Goal: Transaction & Acquisition: Purchase product/service

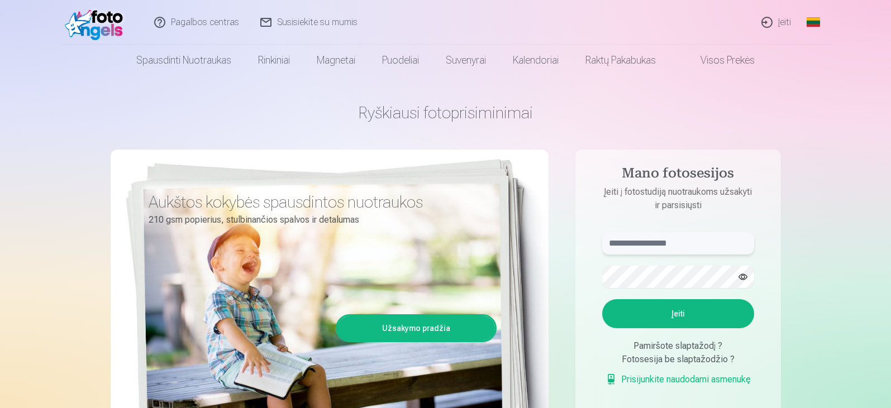
click at [669, 243] on input "text" at bounding box center [678, 243] width 152 height 22
click at [642, 239] on input "text" at bounding box center [678, 243] width 152 height 22
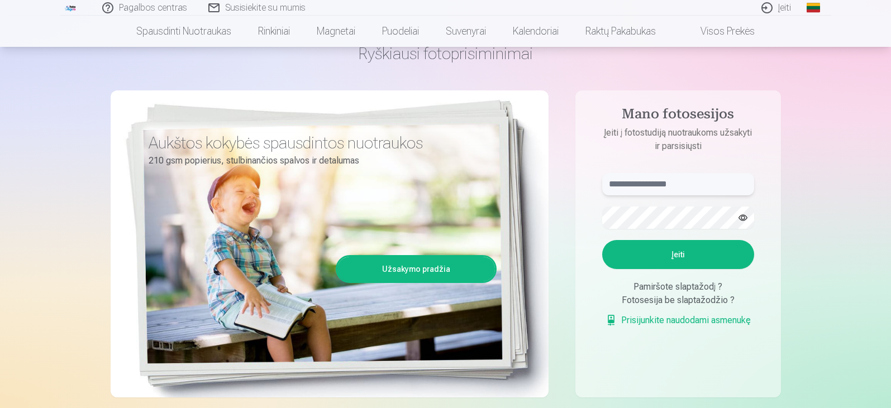
scroll to position [56, 0]
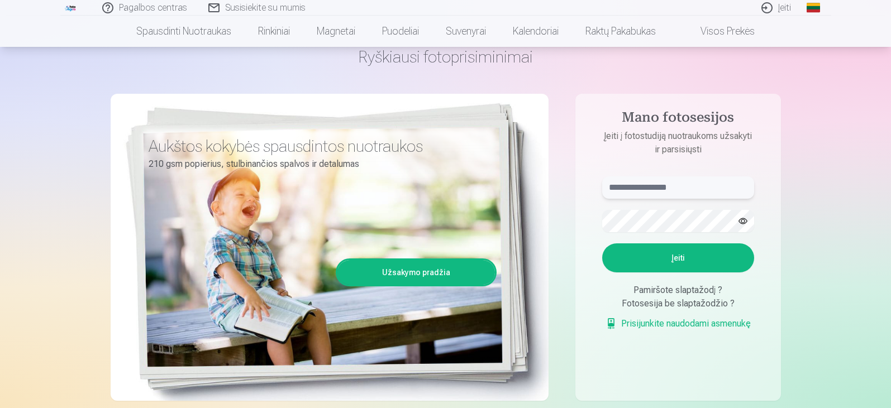
type input "*"
type input "**********"
click at [684, 254] on button "Įeiti" at bounding box center [678, 258] width 152 height 29
click at [599, 220] on form "**********" at bounding box center [678, 259] width 174 height 165
click at [741, 218] on button "button" at bounding box center [742, 221] width 21 height 21
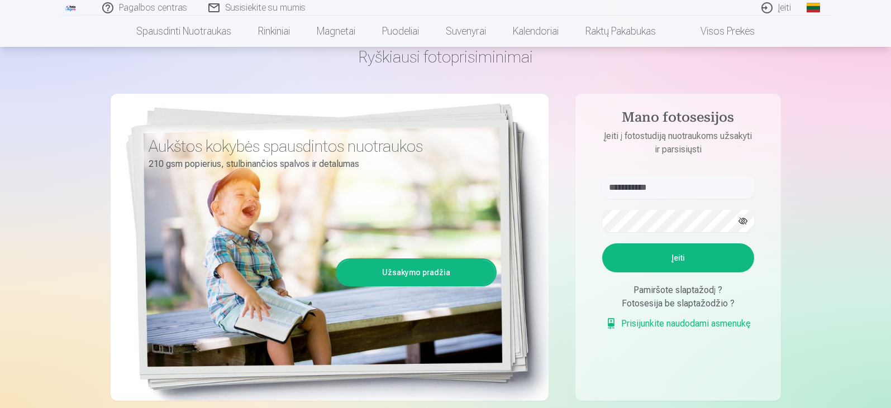
click at [682, 265] on button "Įeiti" at bounding box center [678, 258] width 152 height 29
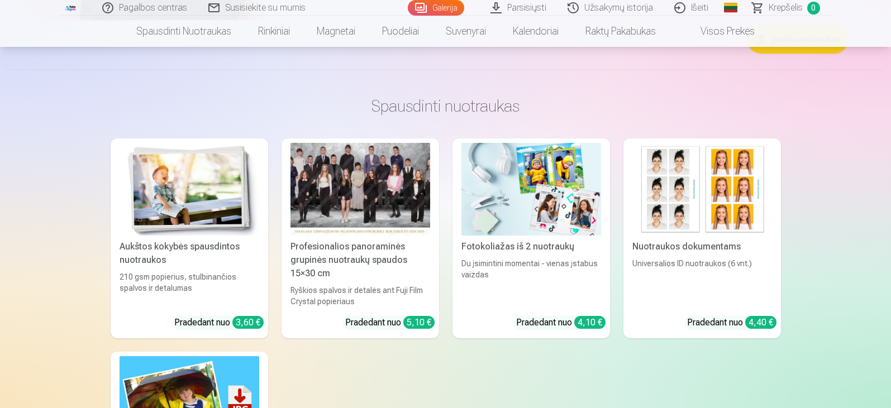
scroll to position [2178, 0]
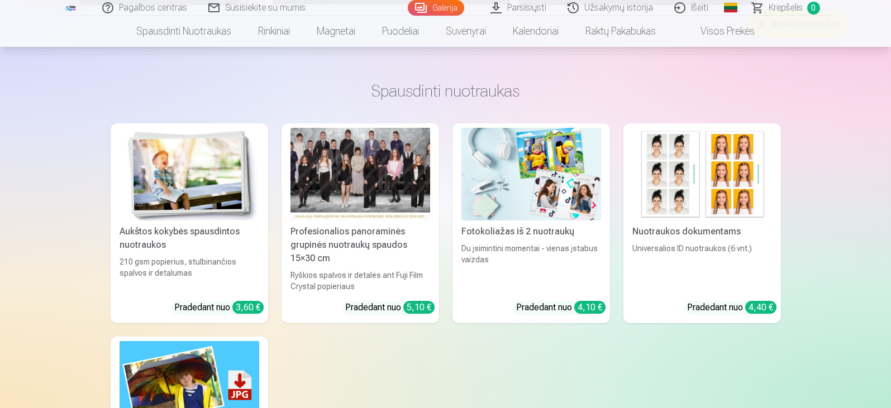
click at [659, 202] on img at bounding box center [702, 174] width 140 height 93
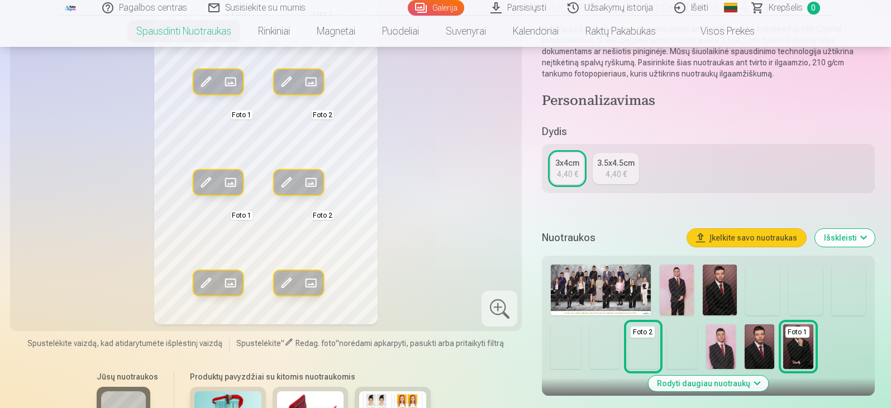
scroll to position [112, 0]
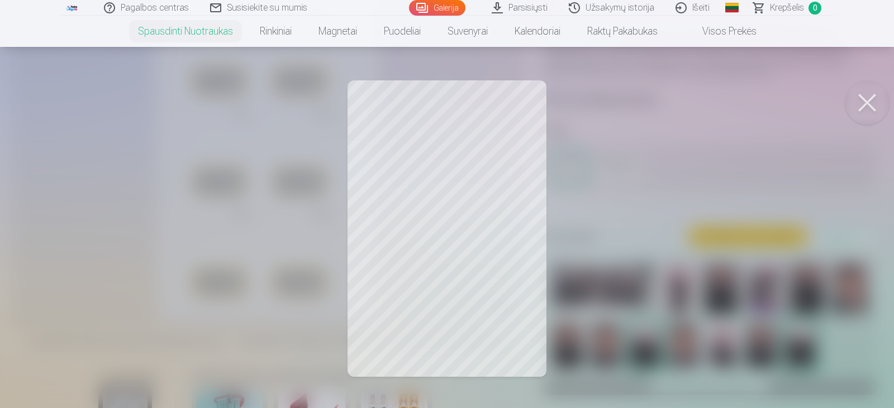
drag, startPoint x: 424, startPoint y: 150, endPoint x: 420, endPoint y: 141, distance: 9.2
click at [420, 141] on div at bounding box center [447, 204] width 894 height 408
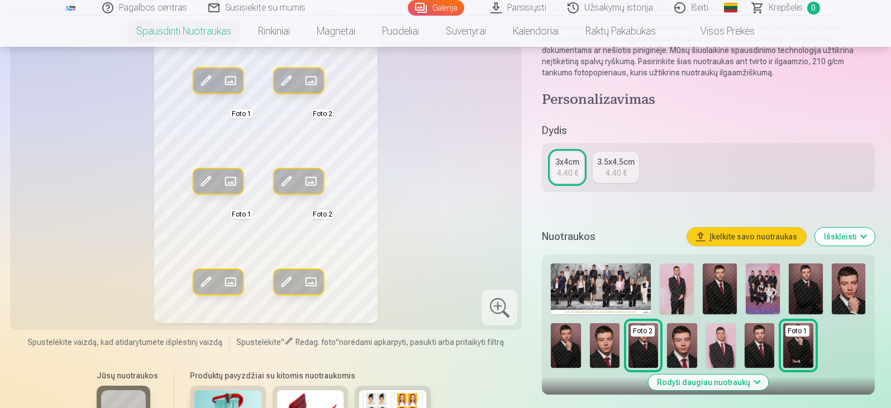
scroll to position [0, 0]
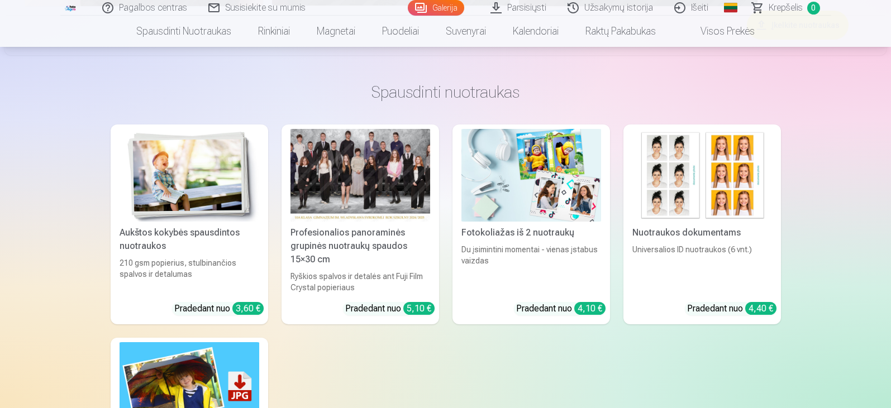
scroll to position [2178, 0]
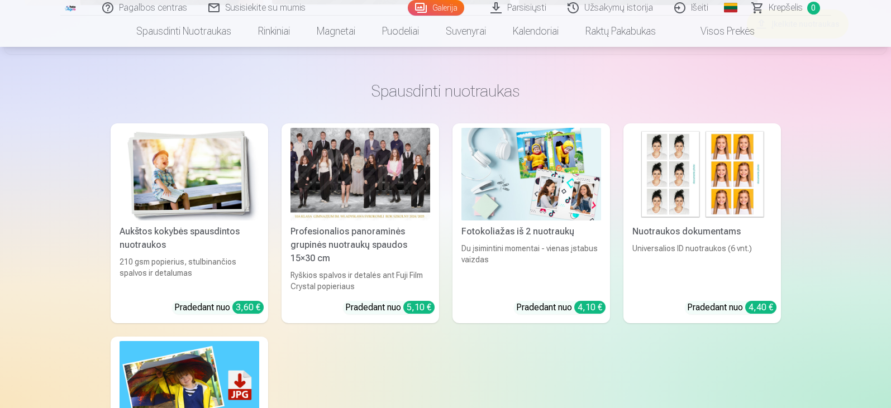
click at [667, 195] on img at bounding box center [702, 174] width 140 height 93
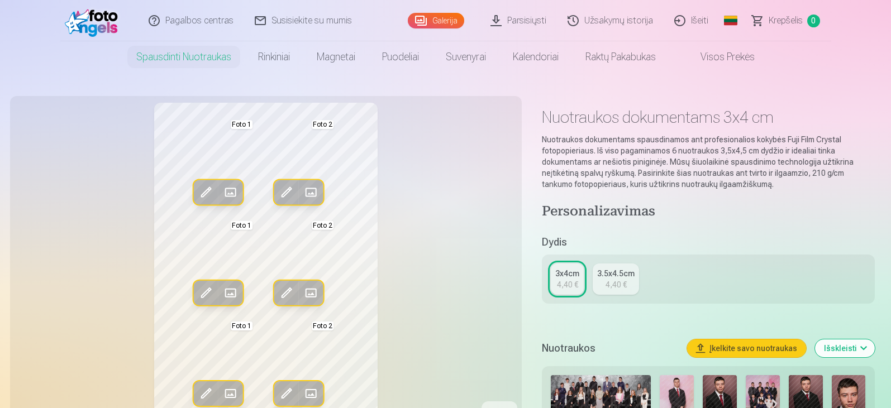
scroll to position [223, 0]
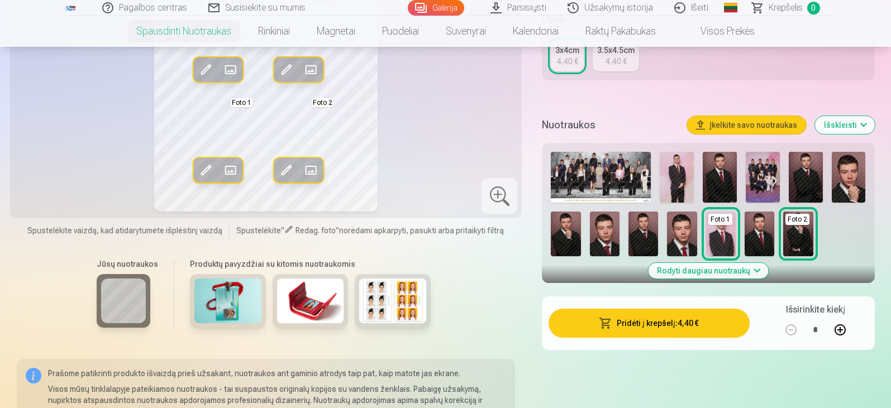
click at [756, 232] on img at bounding box center [760, 234] width 30 height 45
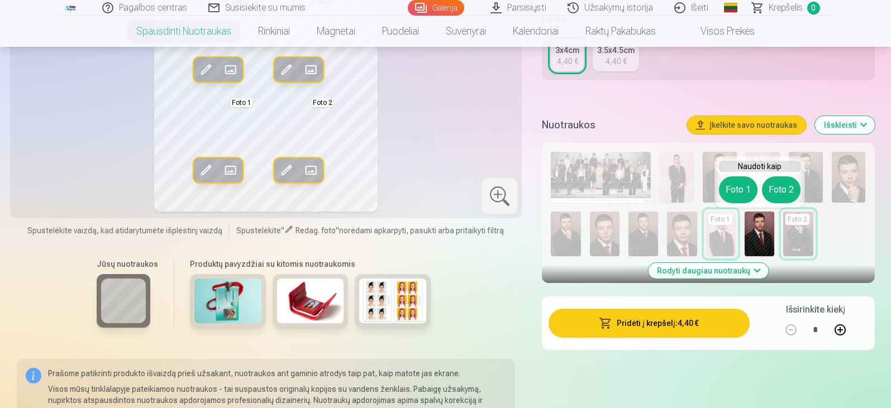
scroll to position [168, 0]
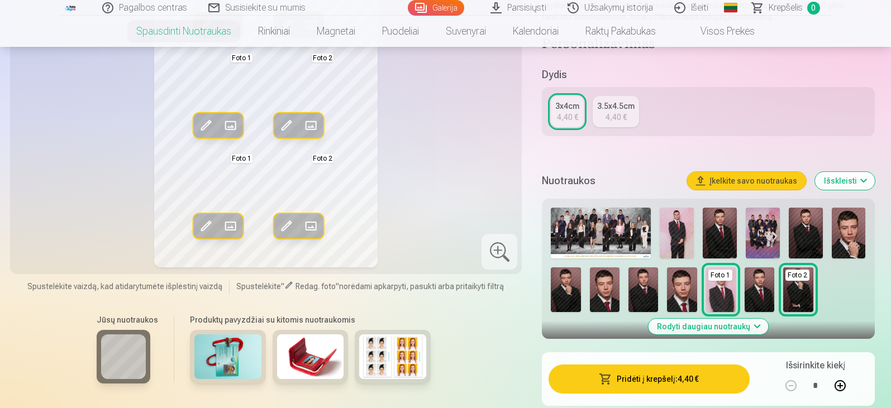
click at [567, 118] on div "4,40 €" at bounding box center [567, 117] width 21 height 11
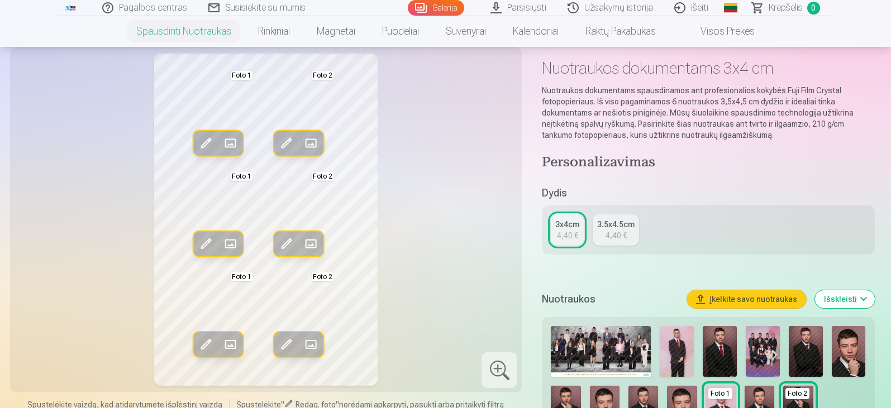
scroll to position [112, 0]
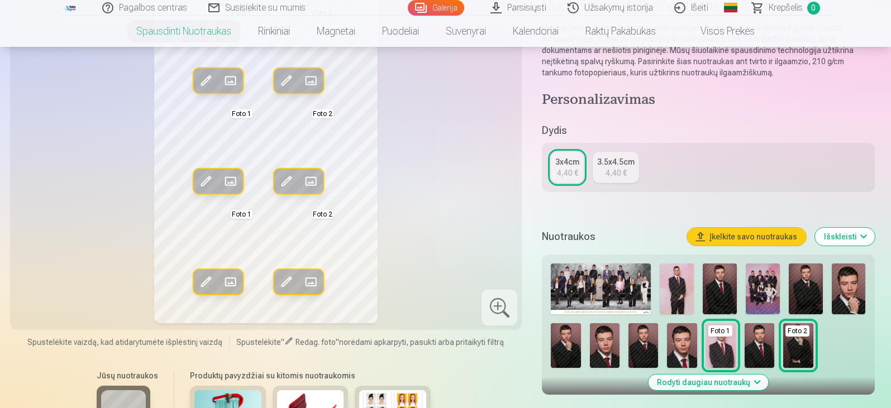
click at [684, 353] on img at bounding box center [682, 345] width 30 height 45
click at [724, 232] on button "Įkelkite savo nuotraukas" at bounding box center [746, 237] width 119 height 18
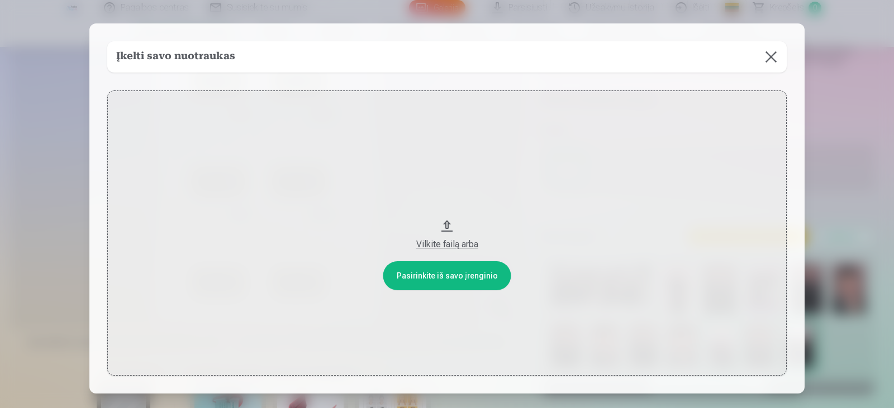
click at [460, 276] on button "Vilkite failą arba" at bounding box center [446, 233] width 679 height 286
click at [466, 241] on div "Vilkite failą arba" at bounding box center [446, 244] width 657 height 13
click at [775, 58] on button at bounding box center [770, 56] width 31 height 31
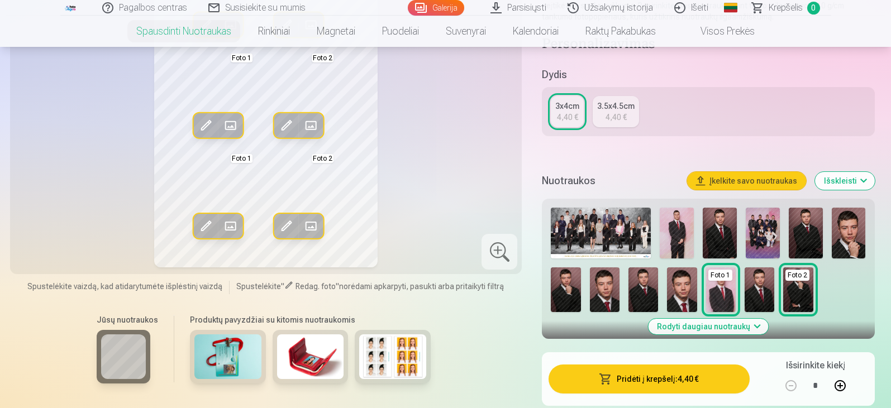
scroll to position [0, 0]
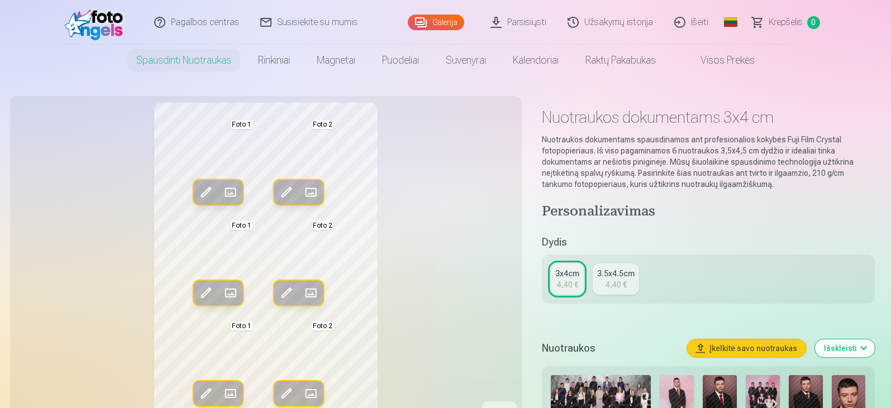
click at [601, 26] on link "Užsakymų istorija" at bounding box center [610, 22] width 107 height 45
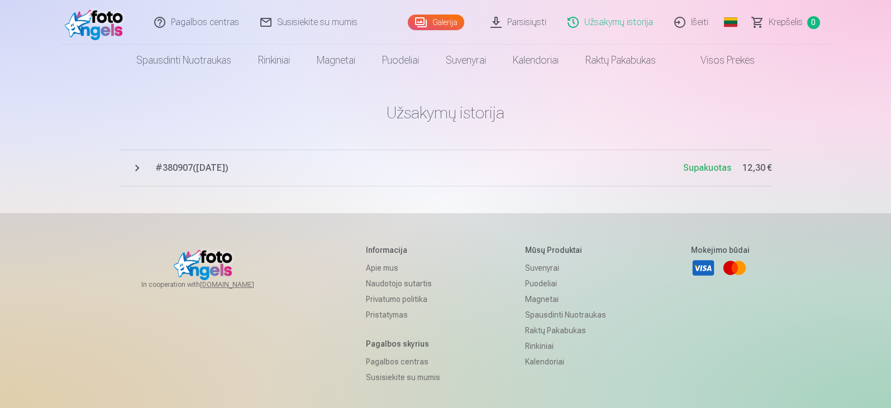
click at [227, 166] on span "# 380907 ( 24.03.2025 )" at bounding box center [419, 167] width 528 height 13
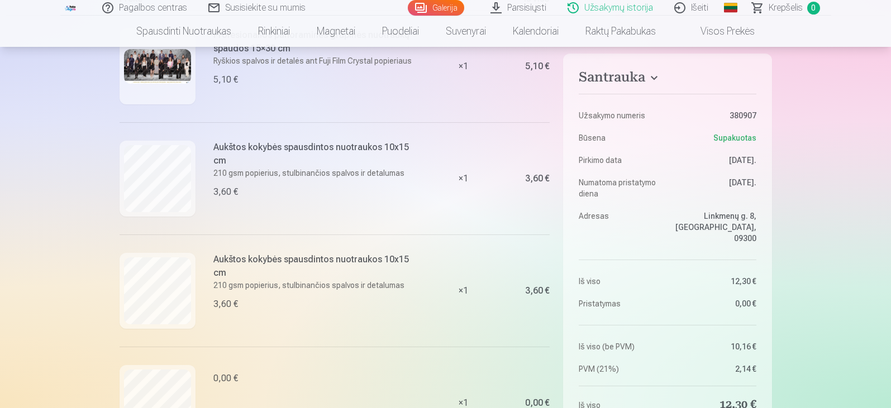
scroll to position [223, 0]
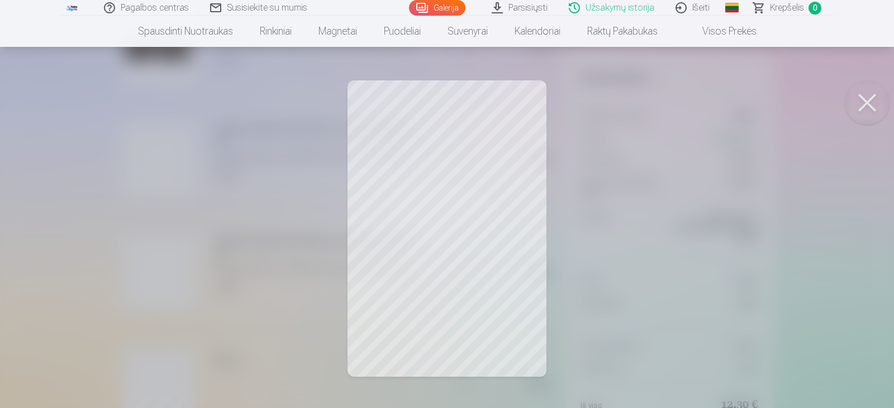
click at [859, 101] on button at bounding box center [867, 102] width 45 height 45
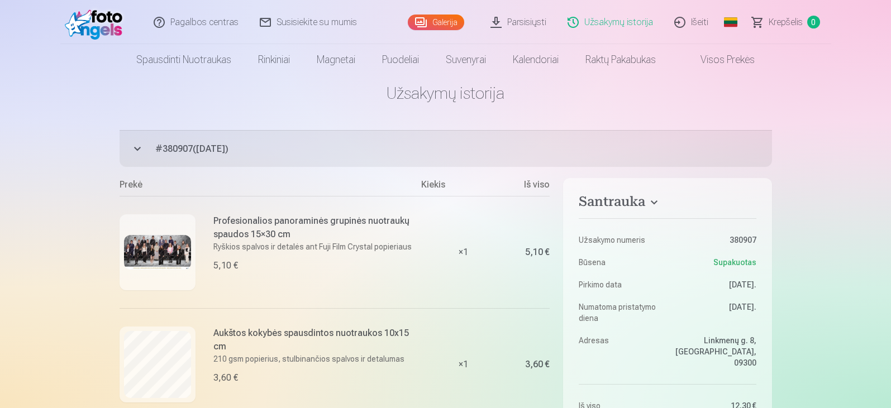
scroll to position [0, 0]
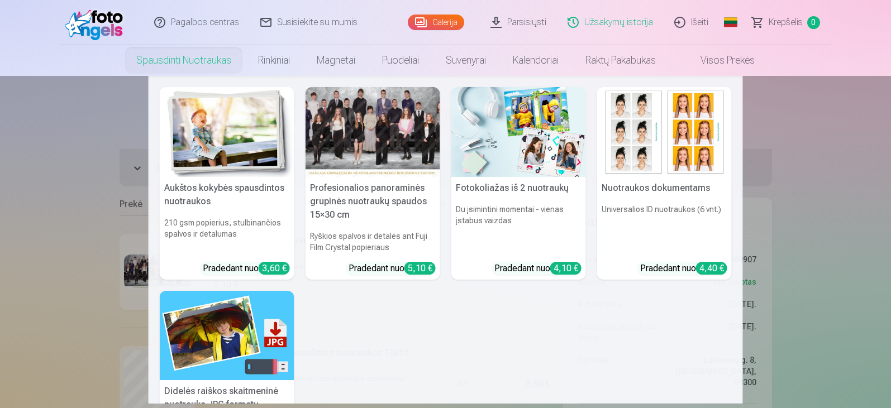
click at [626, 188] on h5 "Nuotraukos dokumentams" at bounding box center [664, 188] width 135 height 22
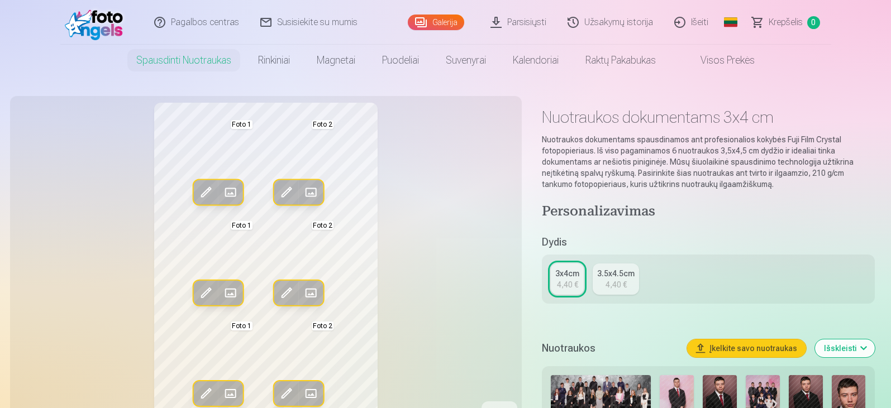
click at [789, 24] on span "Krepšelis" at bounding box center [786, 22] width 34 height 13
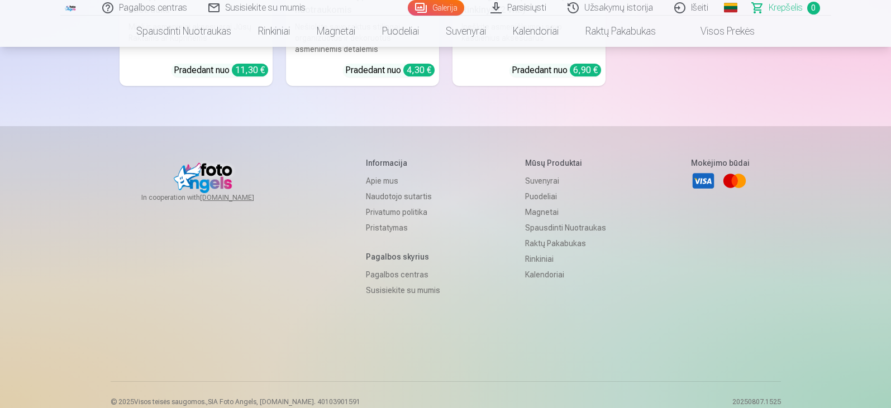
scroll to position [3262, 0]
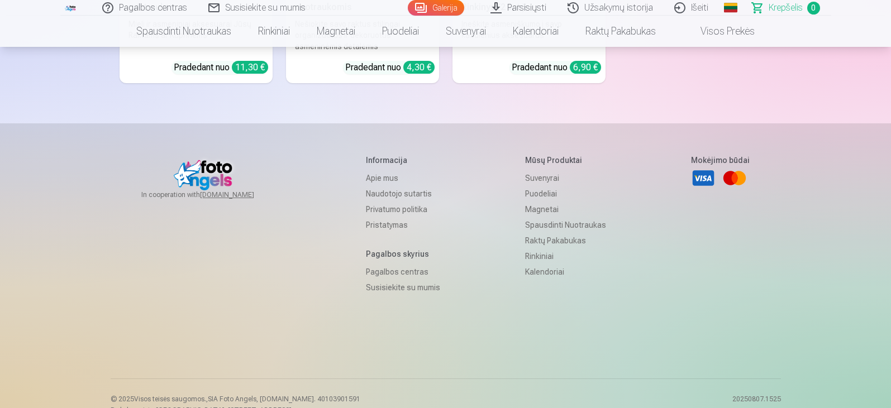
click at [383, 217] on link "Pristatymas" at bounding box center [403, 225] width 74 height 16
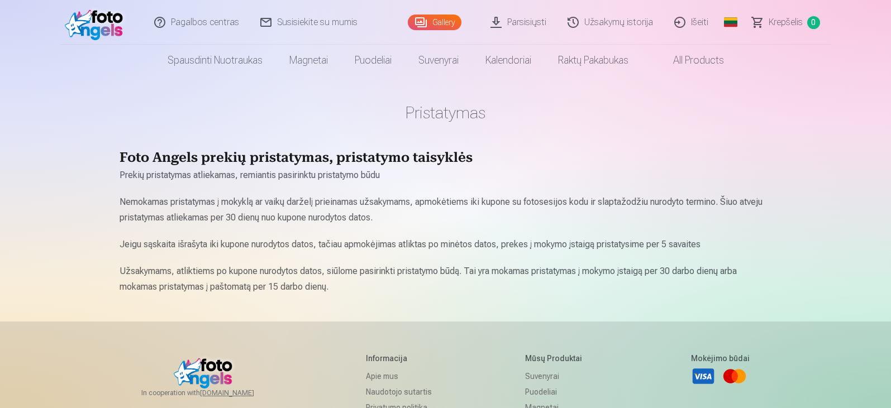
click at [439, 24] on link "Gallery" at bounding box center [435, 23] width 54 height 16
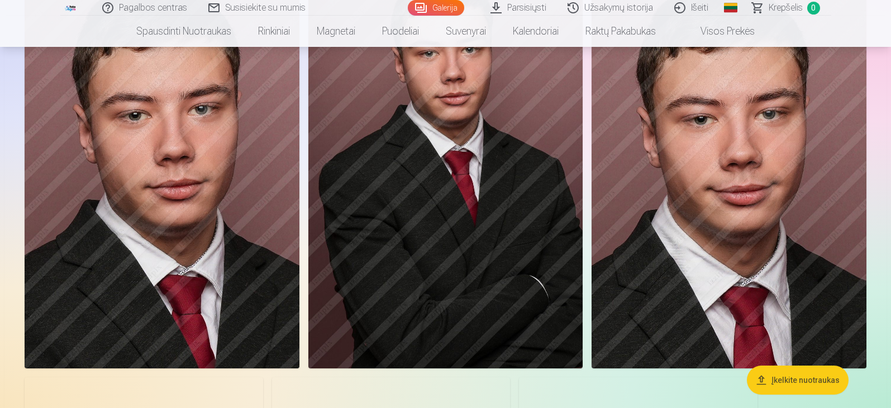
scroll to position [1396, 0]
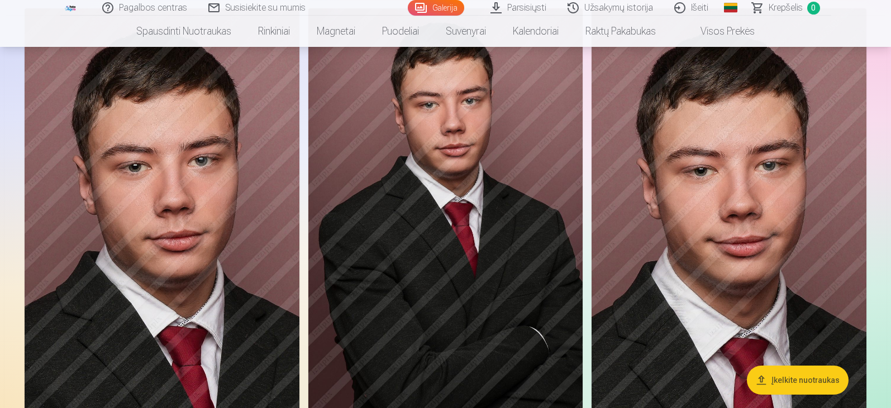
click at [713, 243] on img at bounding box center [729, 214] width 275 height 412
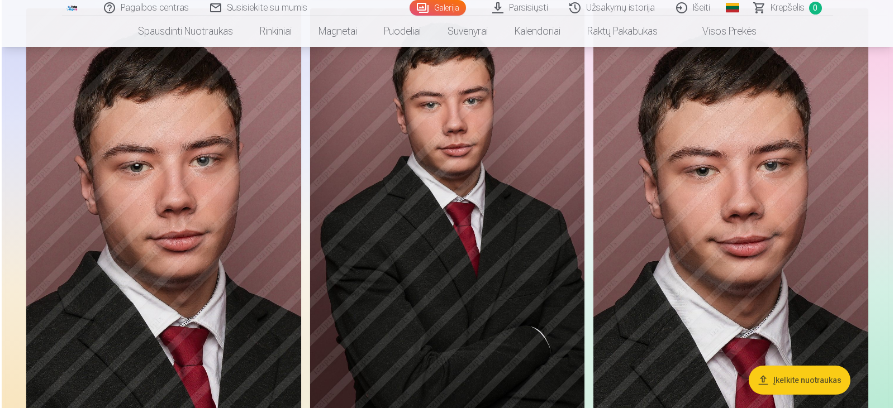
scroll to position [1400, 0]
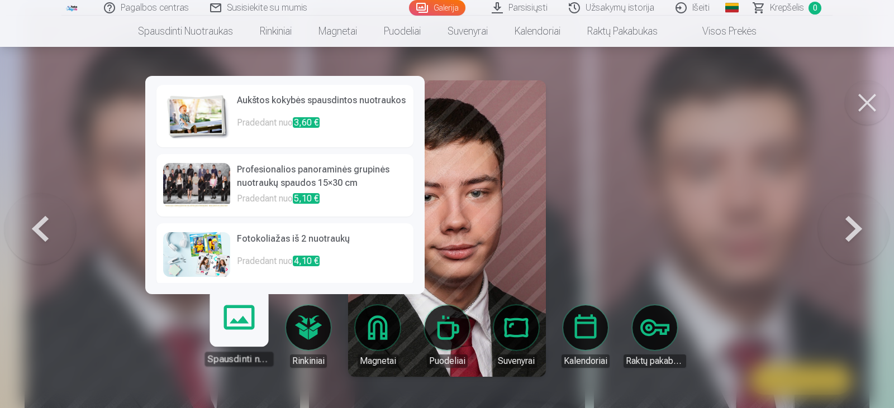
click at [231, 336] on link "Spausdinti nuotraukas" at bounding box center [238, 332] width 69 height 69
click at [237, 307] on link "Spausdinti nuotraukas" at bounding box center [238, 332] width 69 height 69
click at [255, 363] on div "Spausdinti nuotraukas" at bounding box center [238, 359] width 69 height 15
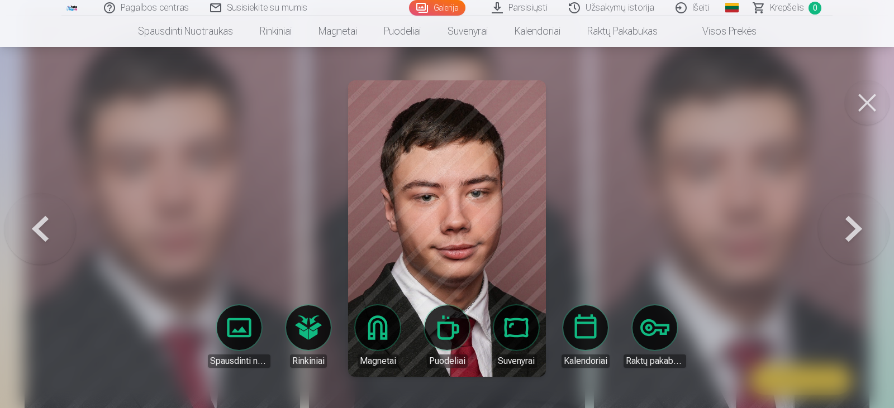
click at [866, 104] on button at bounding box center [867, 102] width 45 height 45
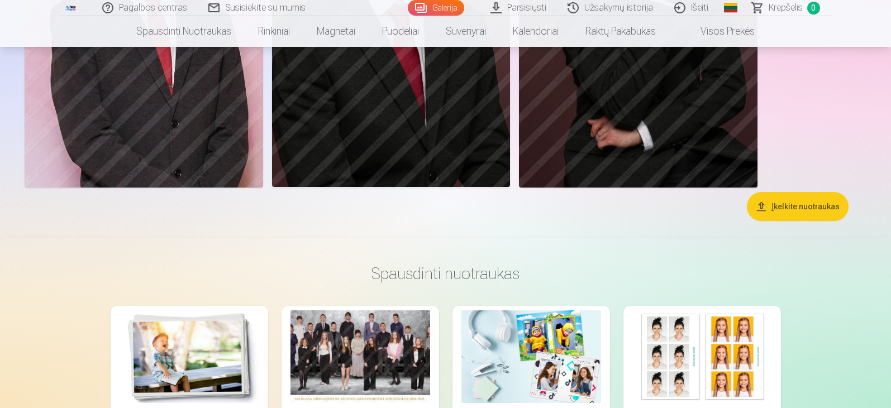
scroll to position [2067, 0]
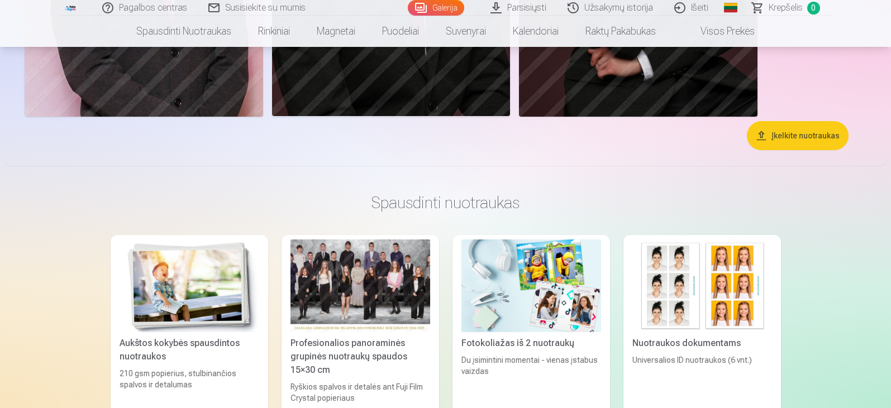
click at [660, 285] on img at bounding box center [702, 286] width 140 height 93
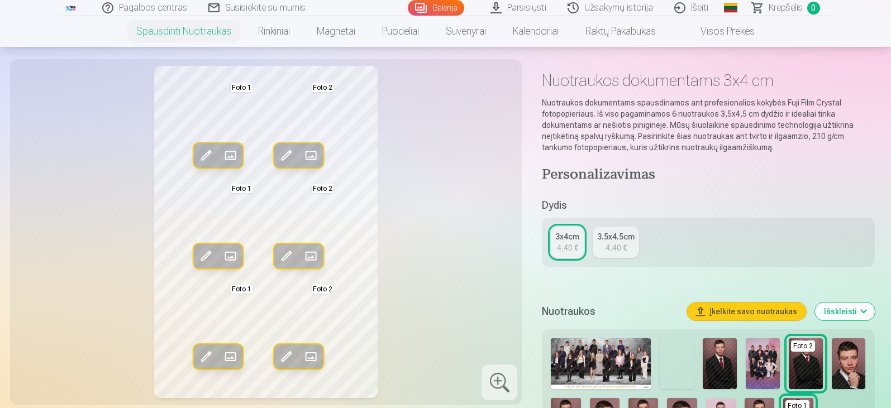
scroll to position [112, 0]
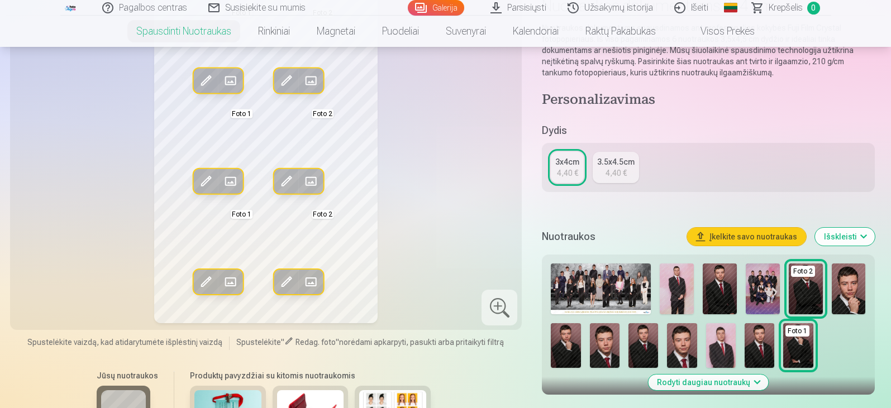
click at [859, 235] on button "Išskleisti" at bounding box center [845, 237] width 60 height 18
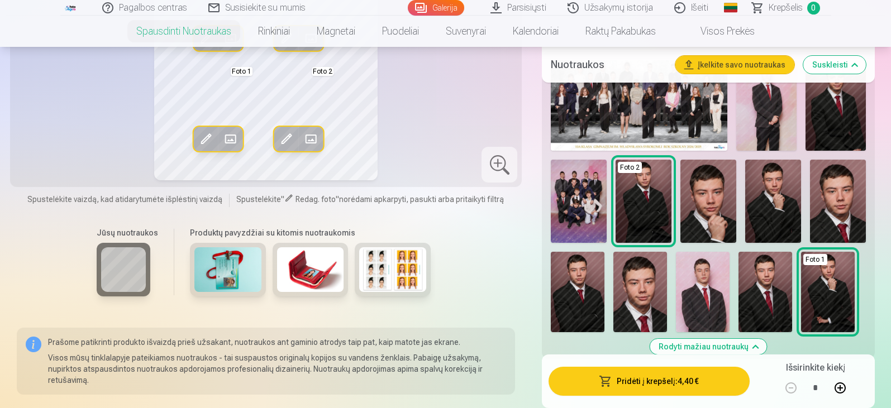
scroll to position [335, 0]
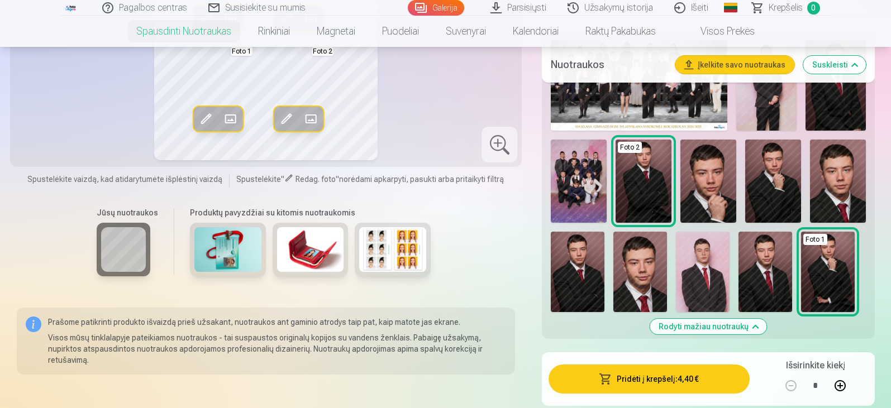
click at [648, 288] on img at bounding box center [640, 272] width 54 height 80
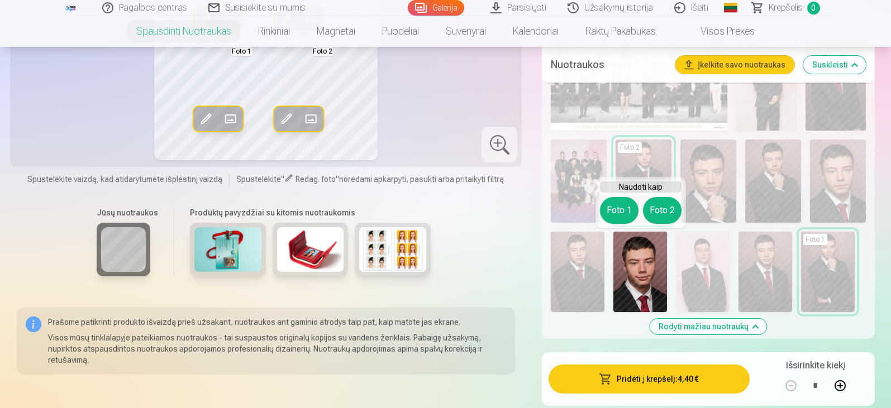
click at [616, 217] on button "Foto 1" at bounding box center [619, 210] width 39 height 27
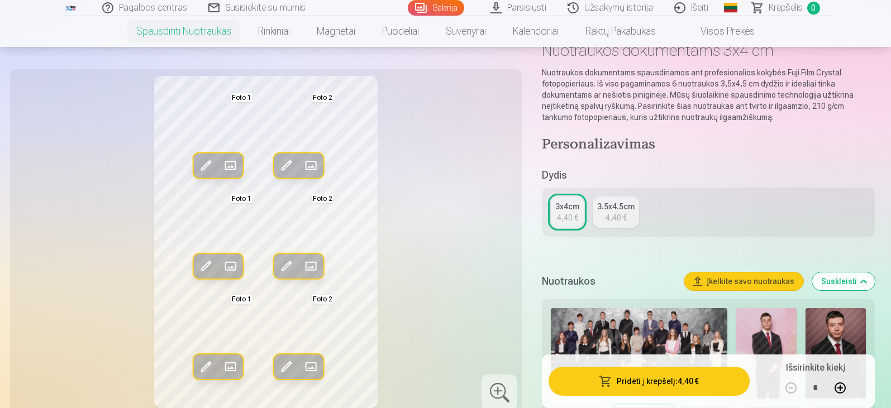
scroll to position [56, 0]
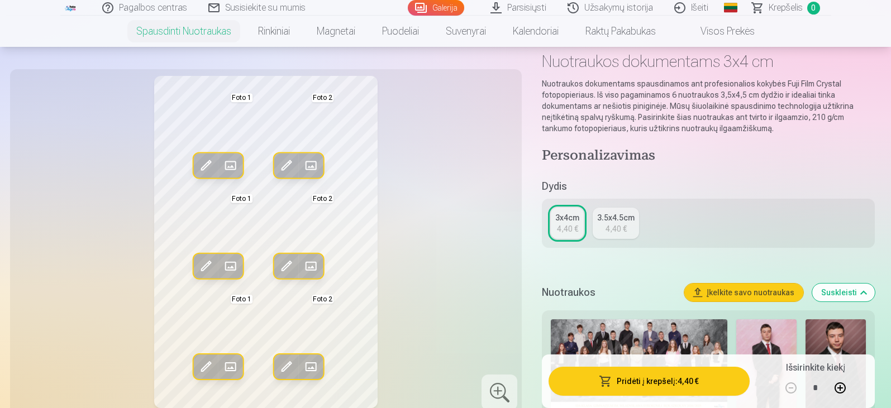
click at [570, 223] on div "3x4cm" at bounding box center [567, 217] width 24 height 11
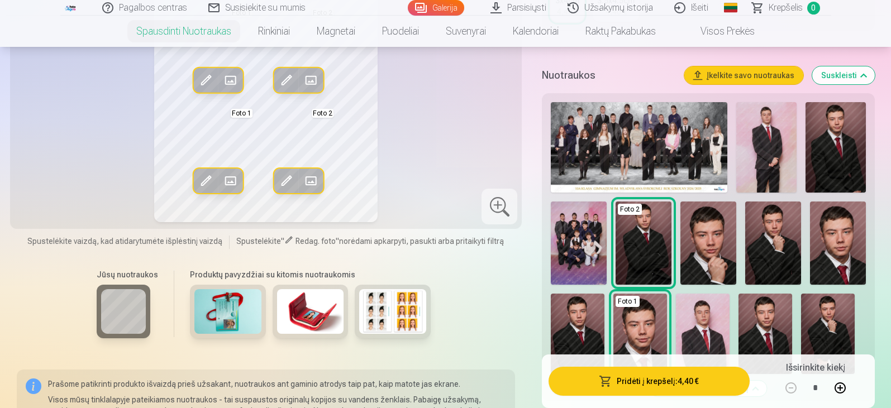
scroll to position [279, 0]
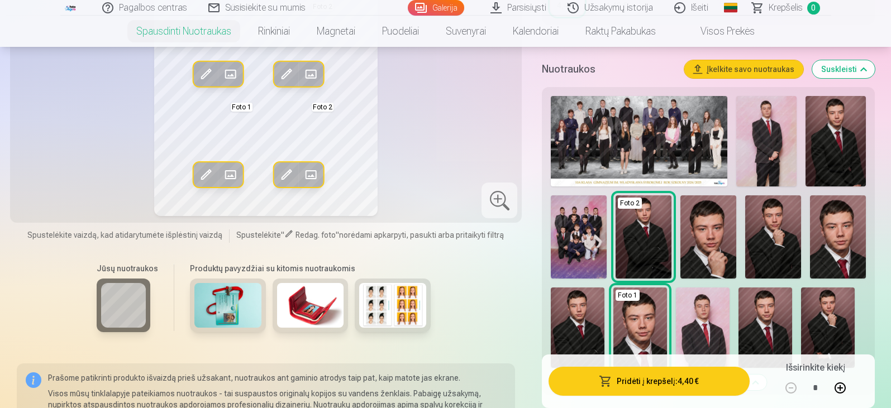
click at [586, 329] on img at bounding box center [578, 328] width 54 height 80
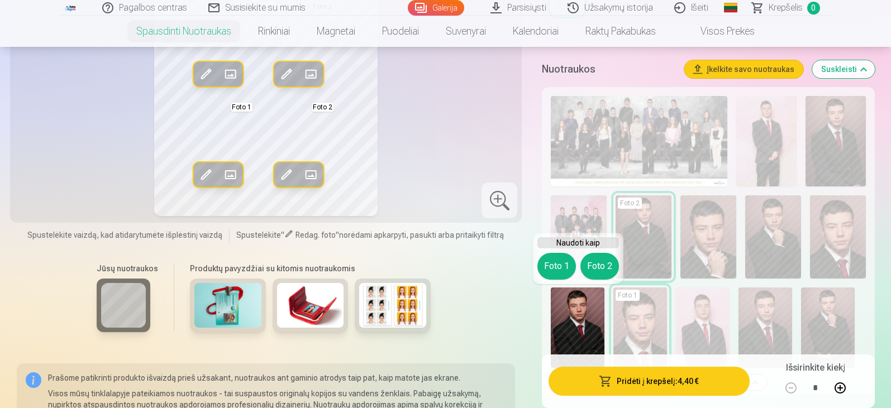
click at [556, 267] on button "Foto 1" at bounding box center [556, 266] width 39 height 27
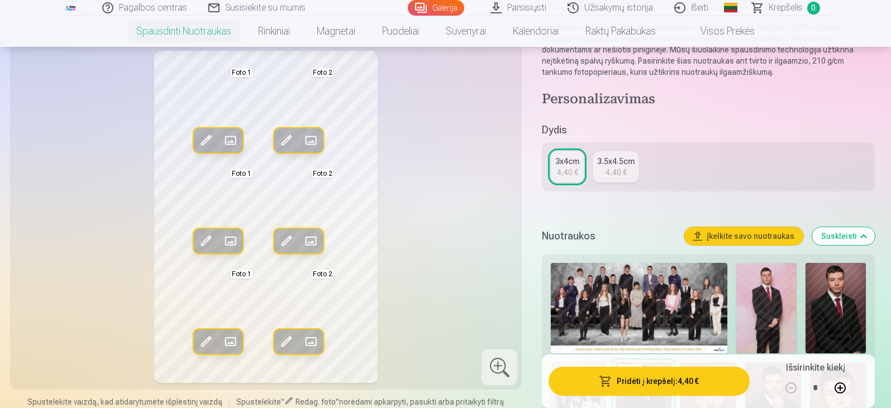
scroll to position [112, 0]
click at [568, 166] on div "3x4cm" at bounding box center [567, 161] width 24 height 11
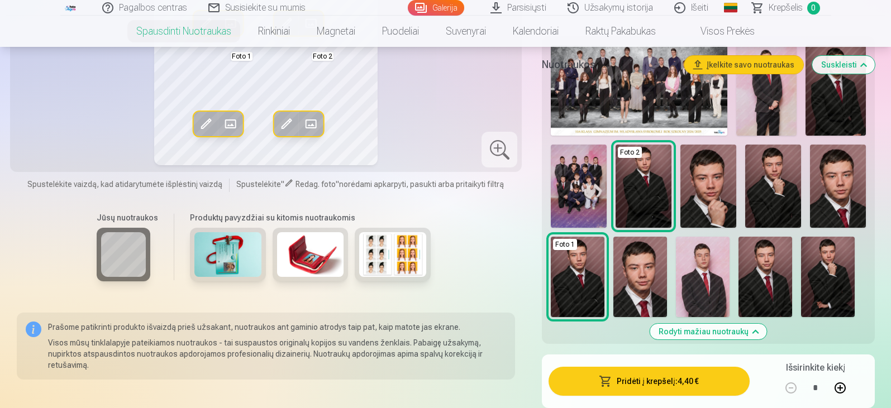
scroll to position [335, 0]
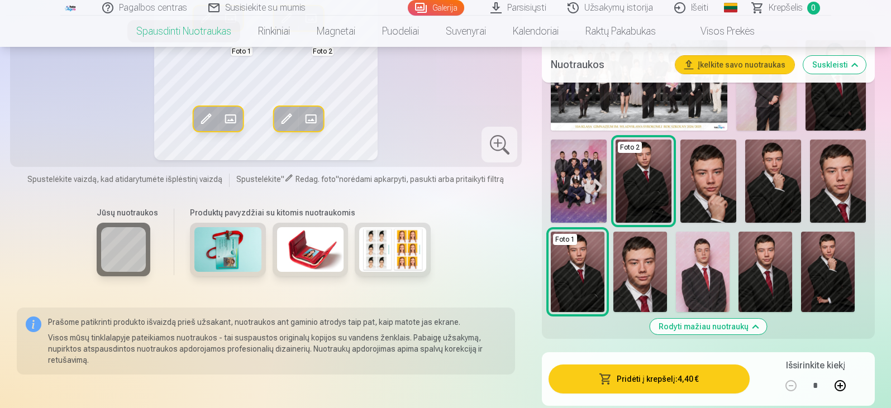
click at [713, 289] on img at bounding box center [703, 272] width 54 height 80
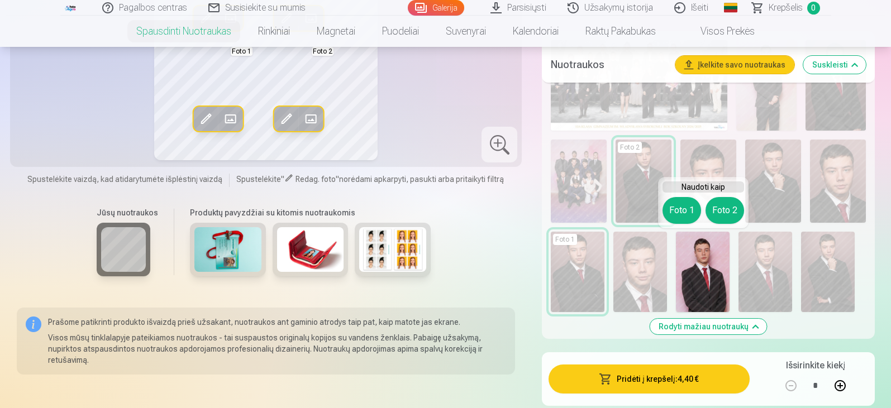
click at [722, 209] on button "Foto 2" at bounding box center [724, 210] width 39 height 27
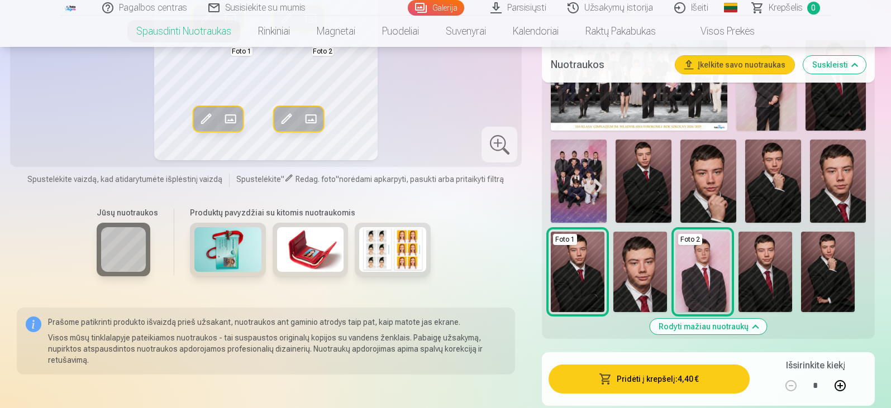
click at [599, 376] on button "Pridėti į krepšelį : 4,40 €" at bounding box center [648, 379] width 201 height 29
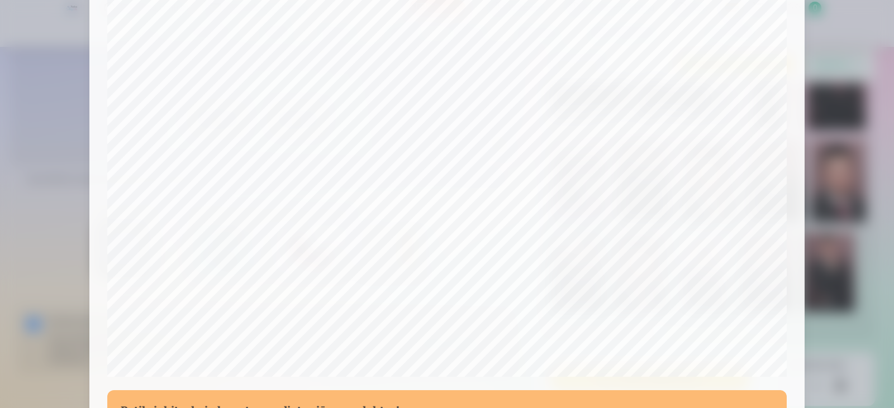
scroll to position [396, 0]
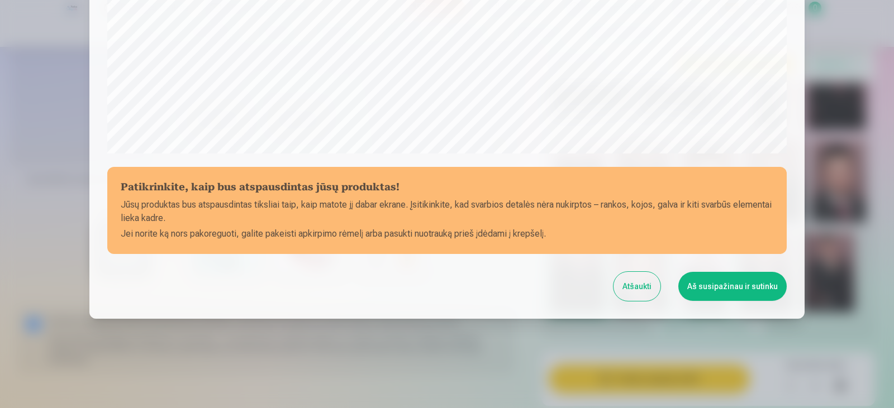
click at [629, 283] on button "Atšaukti" at bounding box center [636, 286] width 47 height 29
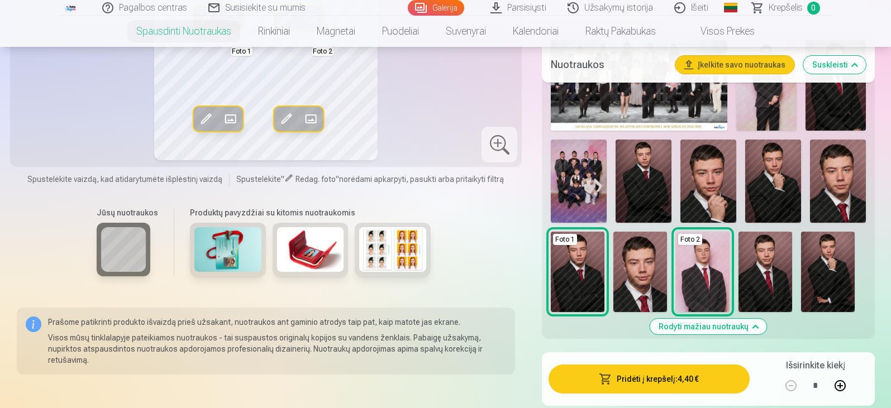
click at [660, 378] on button "Pridėti į krepšelį : 4,40 €" at bounding box center [648, 379] width 201 height 29
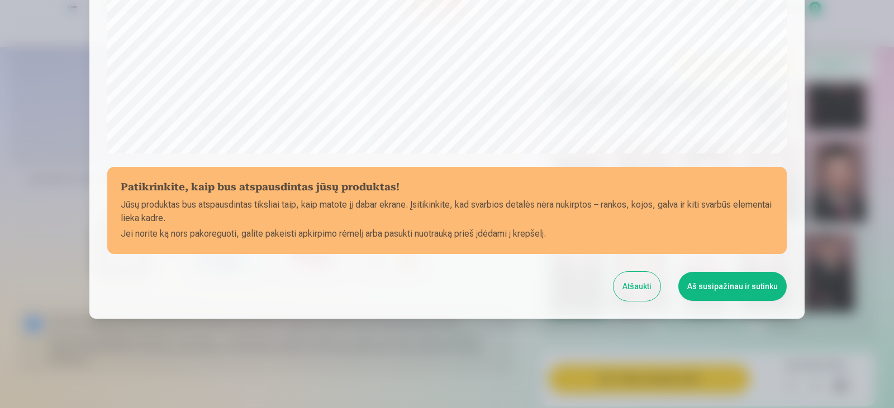
click at [722, 292] on button "Aš susipažinau ir sutinku" at bounding box center [732, 286] width 108 height 29
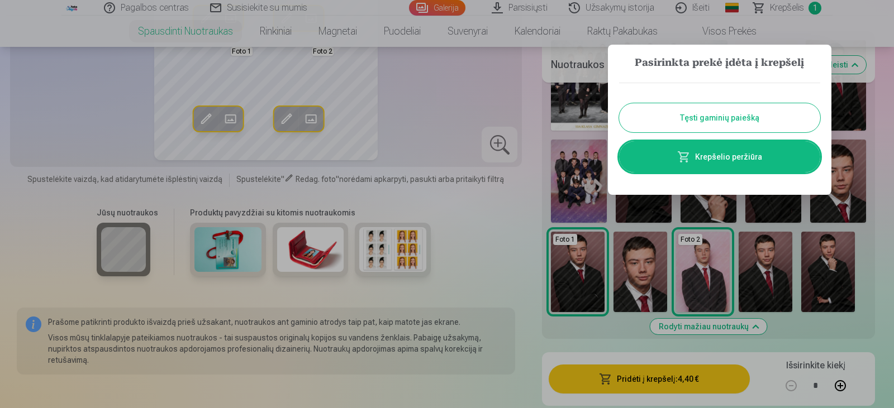
click at [699, 160] on link "Krepšelio peržiūra" at bounding box center [719, 156] width 201 height 31
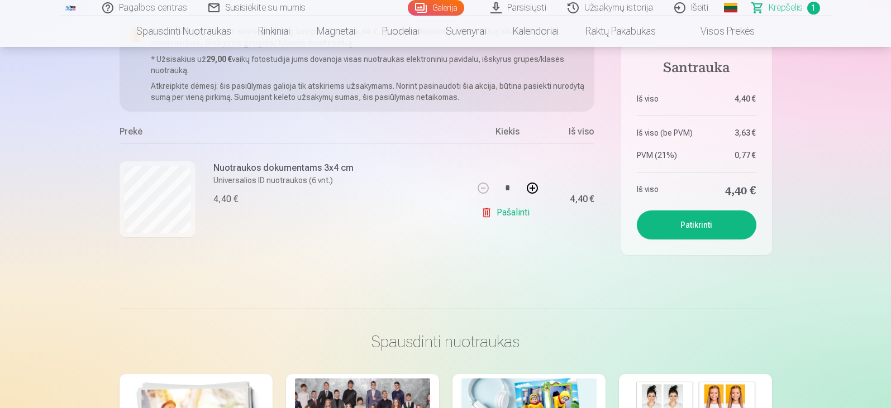
scroll to position [168, 0]
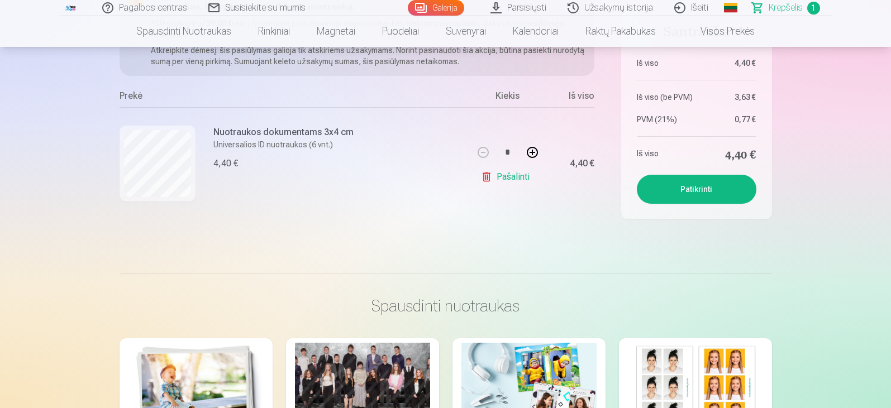
click at [698, 193] on button "Patikrinti" at bounding box center [697, 189] width 120 height 29
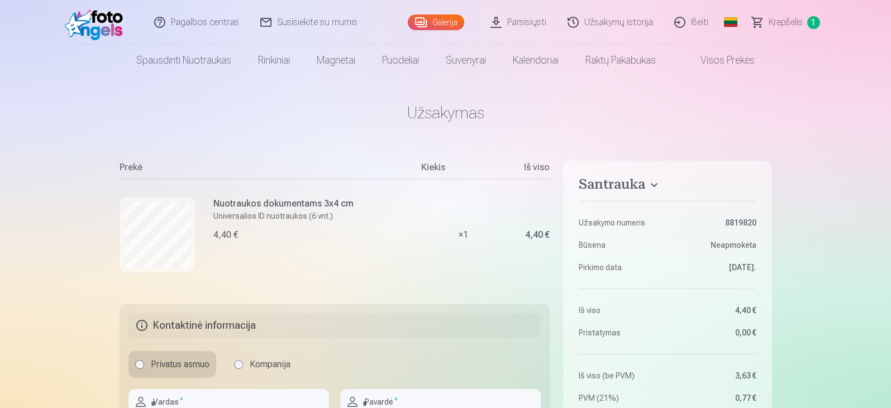
click at [511, 22] on link "Parsisiųsti" at bounding box center [518, 22] width 77 height 45
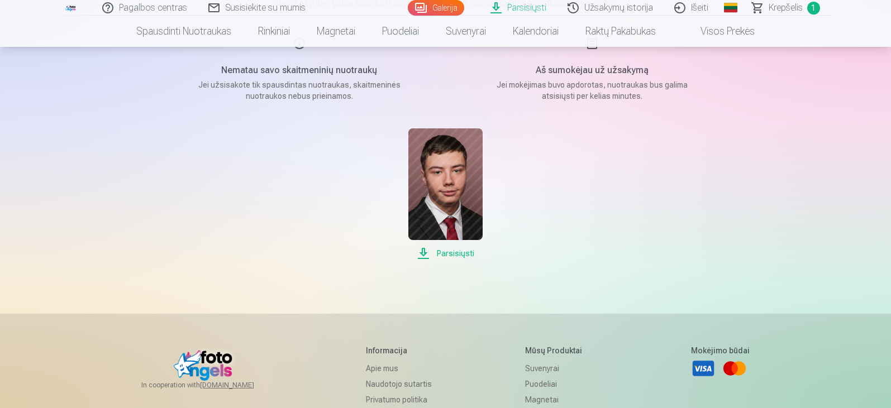
scroll to position [168, 0]
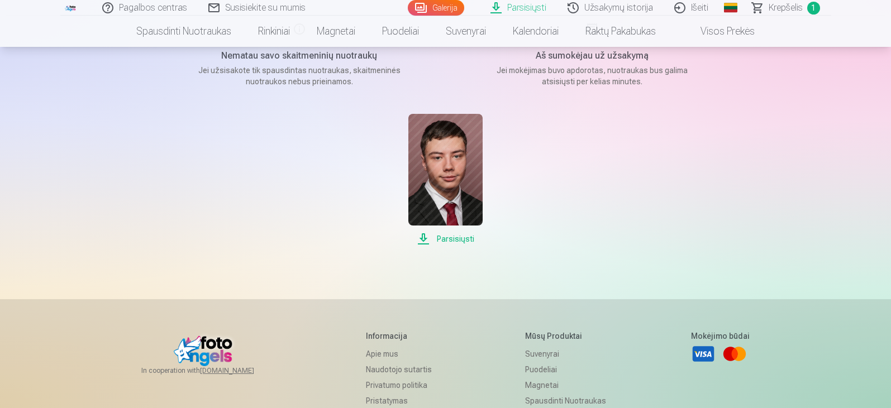
click at [465, 239] on span "Parsisiųsti" at bounding box center [445, 238] width 74 height 13
